Goal: Transaction & Acquisition: Purchase product/service

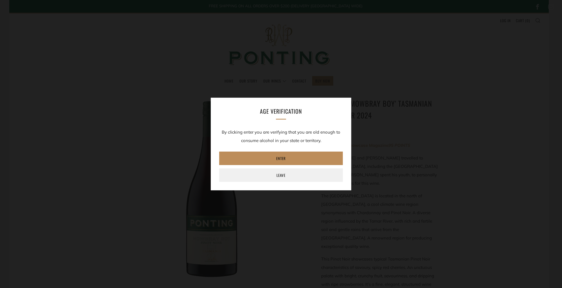
click at [295, 162] on link "Enter" at bounding box center [281, 158] width 124 height 13
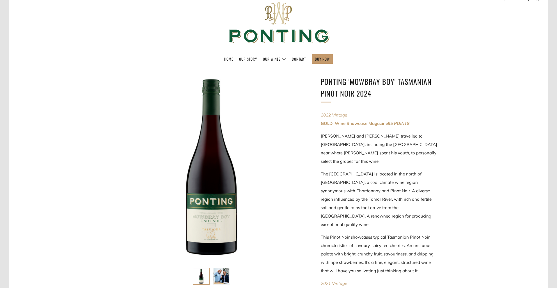
scroll to position [56, 0]
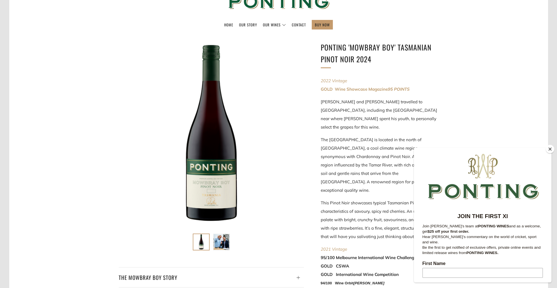
click at [551, 149] on button "Close" at bounding box center [550, 149] width 8 height 8
click at [531, 148] on div at bounding box center [483, 176] width 138 height 56
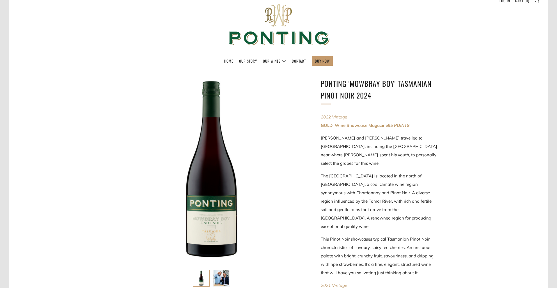
scroll to position [0, 0]
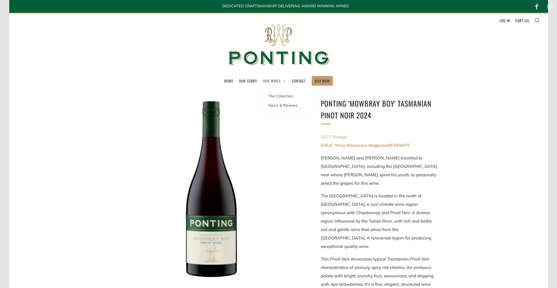
click at [269, 76] on link "Our Wines" at bounding box center [274, 80] width 23 height 9
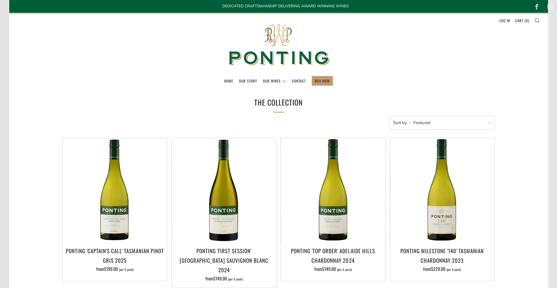
click at [541, 20] on header "Menu Search Cart Home Our Story Our Wines 0 )" at bounding box center [278, 51] width 539 height 77
click at [538, 20] on icon at bounding box center [537, 20] width 5 height 5
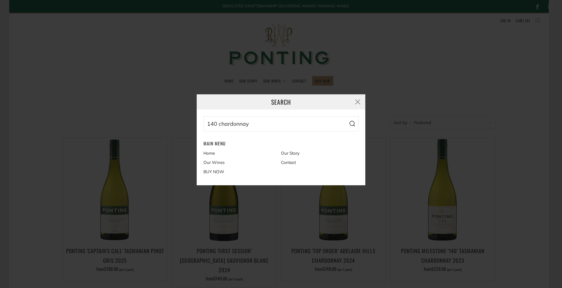
type input "140 chardonnay"
click at [345, 116] on button "Search" at bounding box center [351, 123] width 13 height 15
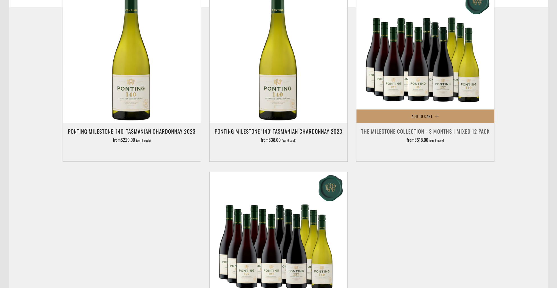
scroll to position [84, 0]
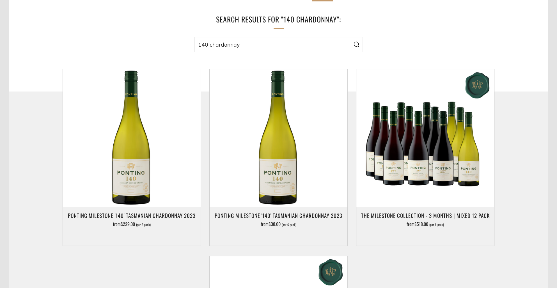
click at [297, 40] on input "140 chardonnay" at bounding box center [279, 44] width 168 height 15
drag, startPoint x: 297, startPoint y: 39, endPoint x: 198, endPoint y: 43, distance: 99.2
click at [198, 43] on input "140 chardonnay" at bounding box center [279, 44] width 168 height 15
type input "captains call 2024"
click at [350, 37] on button "Search" at bounding box center [356, 44] width 13 height 15
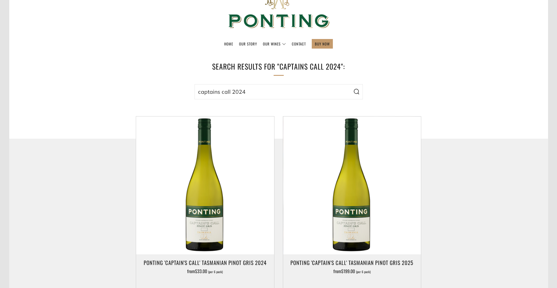
scroll to position [56, 0]
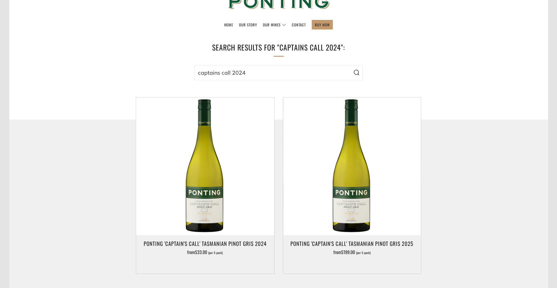
click at [230, 72] on input "captains call 2024" at bounding box center [279, 72] width 168 height 15
type input "captains call pinot grigio 2024"
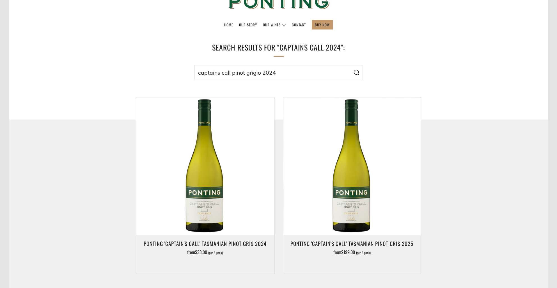
click at [350, 65] on button "Search" at bounding box center [356, 72] width 13 height 15
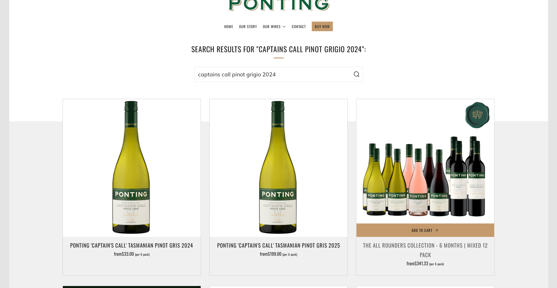
scroll to position [84, 0]
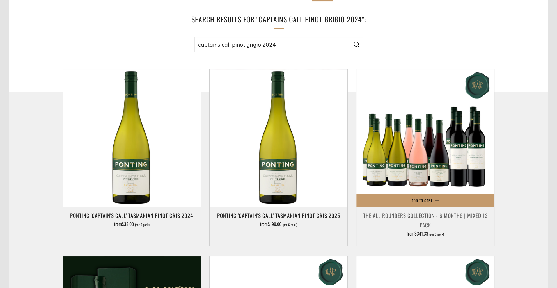
click at [423, 149] on img at bounding box center [426, 138] width 138 height 138
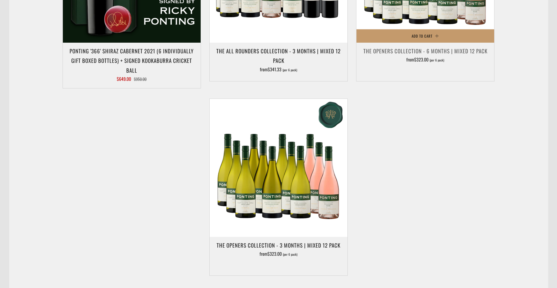
scroll to position [505, 0]
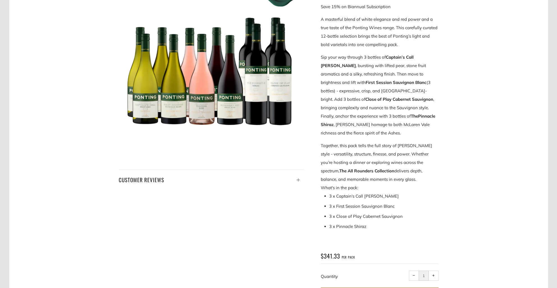
scroll to position [140, 0]
